Goal: Information Seeking & Learning: Find specific fact

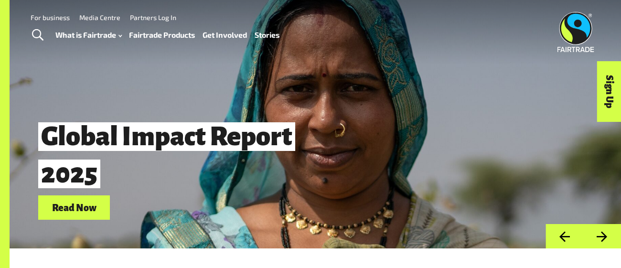
click at [36, 33] on span "Toggle Search" at bounding box center [37, 35] width 11 height 12
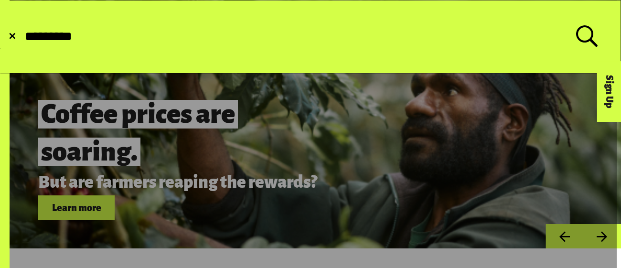
type input "*********"
click at [23, 37] on button "Submit Search" at bounding box center [23, 37] width 0 height 0
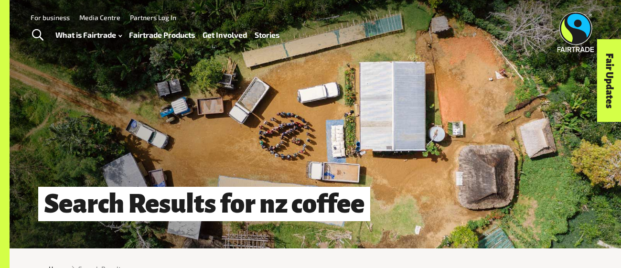
click at [39, 35] on span "Toggle Search" at bounding box center [37, 35] width 11 height 12
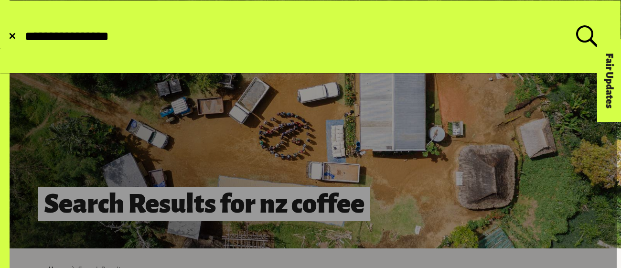
type input "**********"
click at [23, 37] on button "Submit Search" at bounding box center [23, 37] width 0 height 0
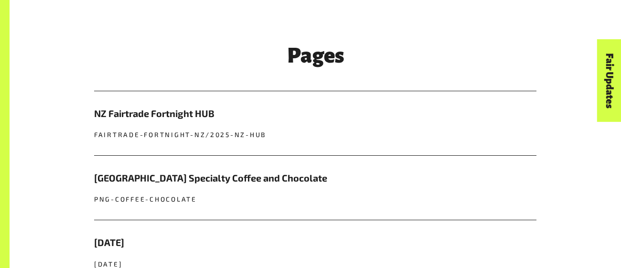
scroll to position [342, 0]
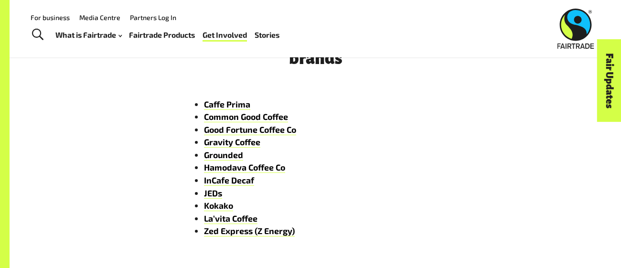
scroll to position [1425, 0]
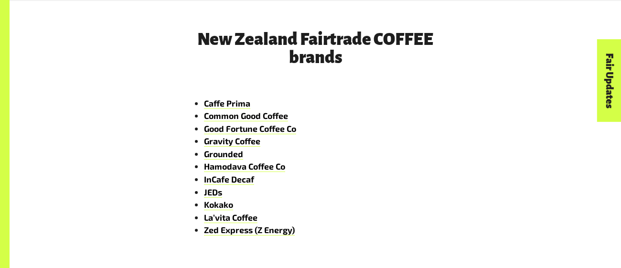
click at [347, 118] on li "Common Good Coffee" at bounding box center [325, 115] width 242 height 13
click at [263, 232] on link "Zed Express (Z Energy)" at bounding box center [249, 229] width 91 height 11
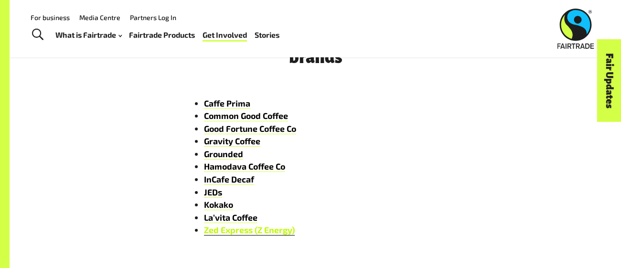
click at [236, 233] on link "Zed Express (Z Energy)" at bounding box center [249, 229] width 91 height 11
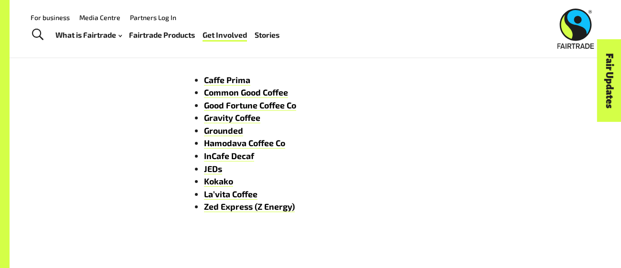
scroll to position [1453, 0]
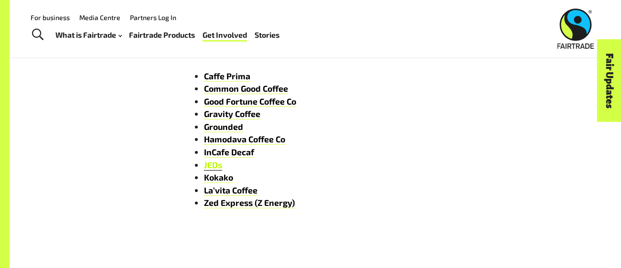
click at [211, 162] on link "JEDs" at bounding box center [213, 164] width 18 height 11
